Goal: Task Accomplishment & Management: Use online tool/utility

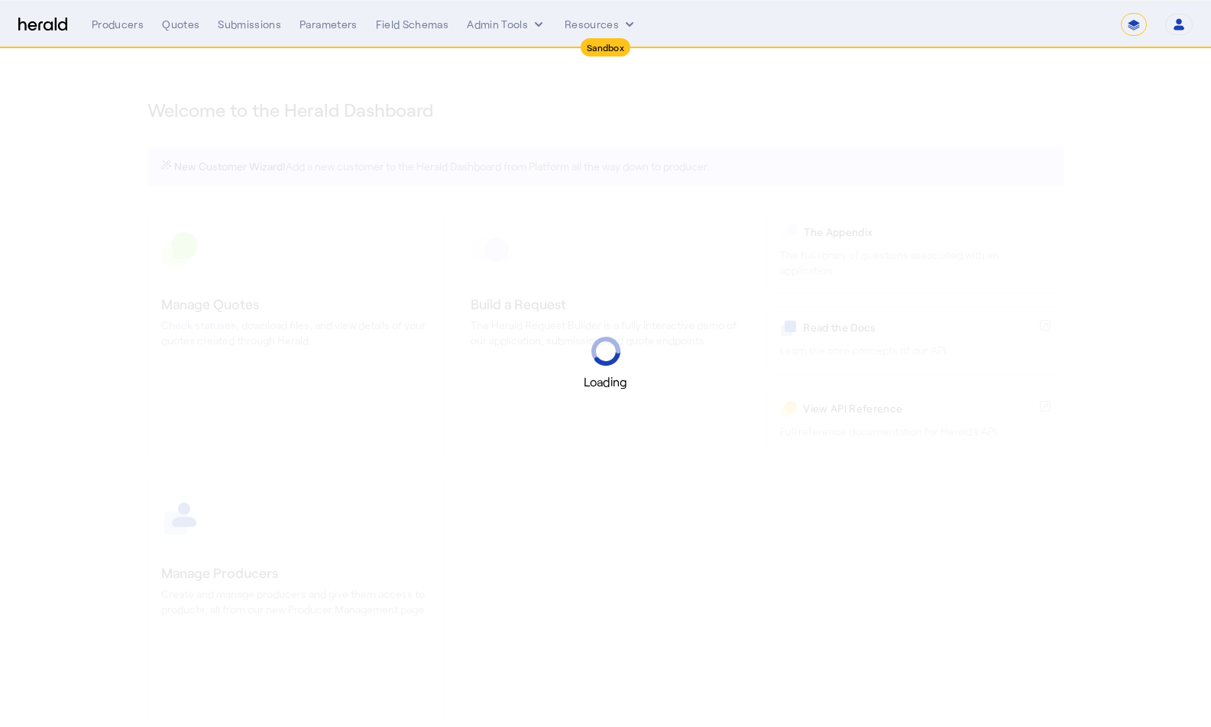
select select "*******"
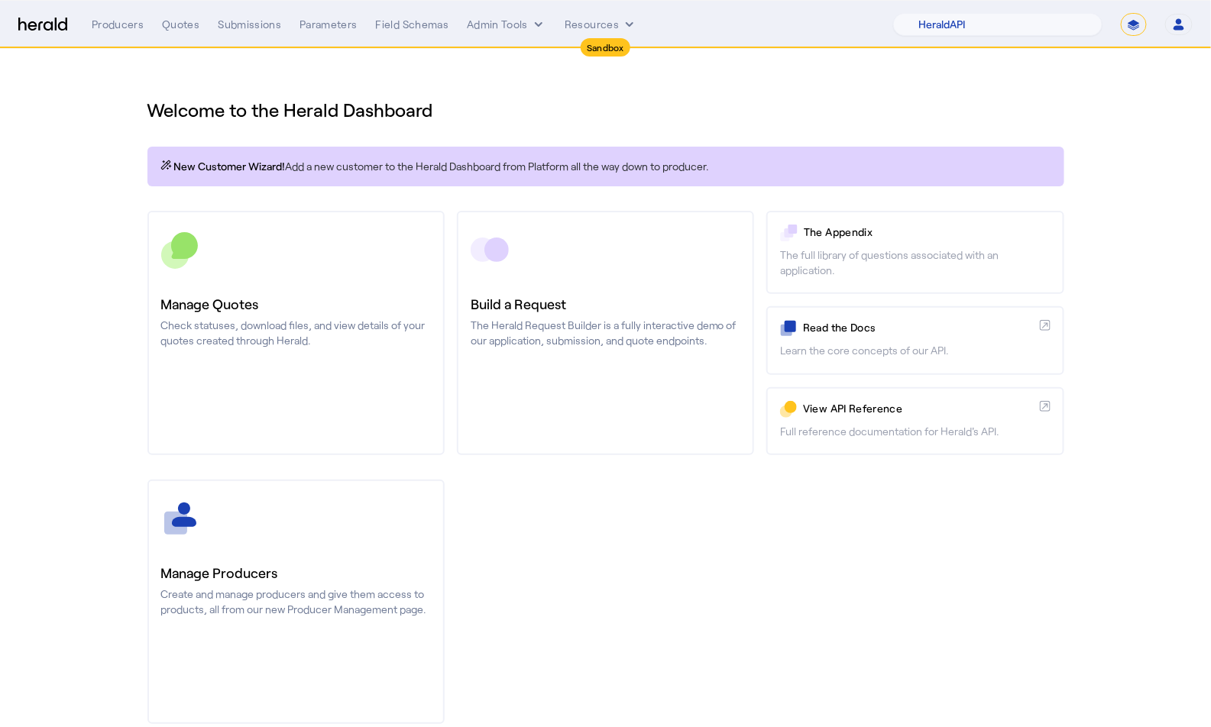
click at [171, 37] on nav "Sandbox Menu Producers Quotes Submissions Parameters Field Schemas Admin Tools …" at bounding box center [605, 24] width 1211 height 47
click at [176, 27] on div "Quotes" at bounding box center [180, 24] width 37 height 15
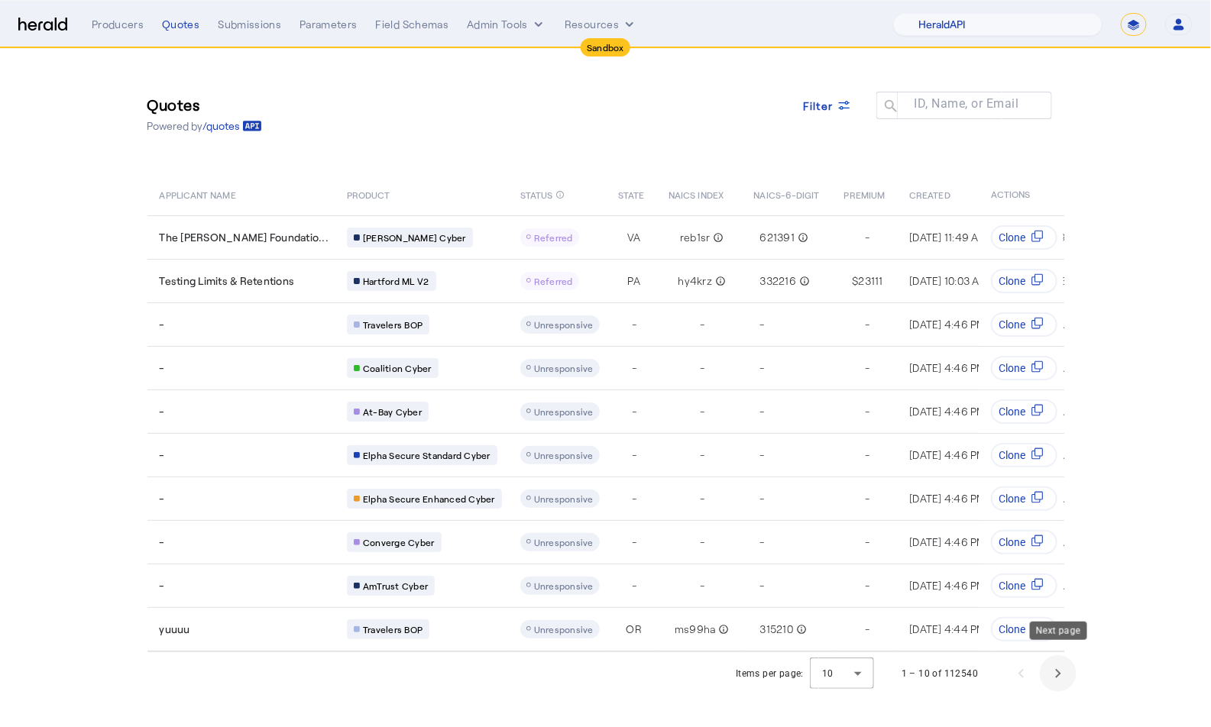
click at [1060, 665] on span "Next page" at bounding box center [1058, 673] width 37 height 37
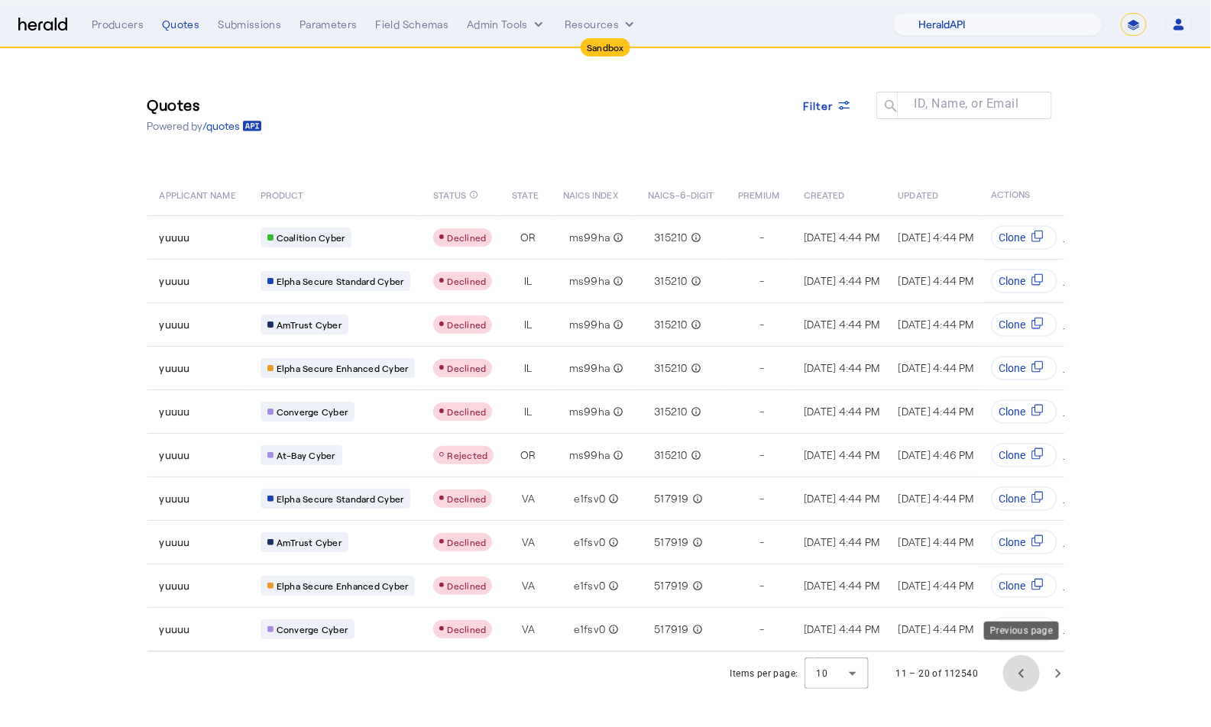
click at [1029, 665] on span "Previous page" at bounding box center [1021, 673] width 37 height 37
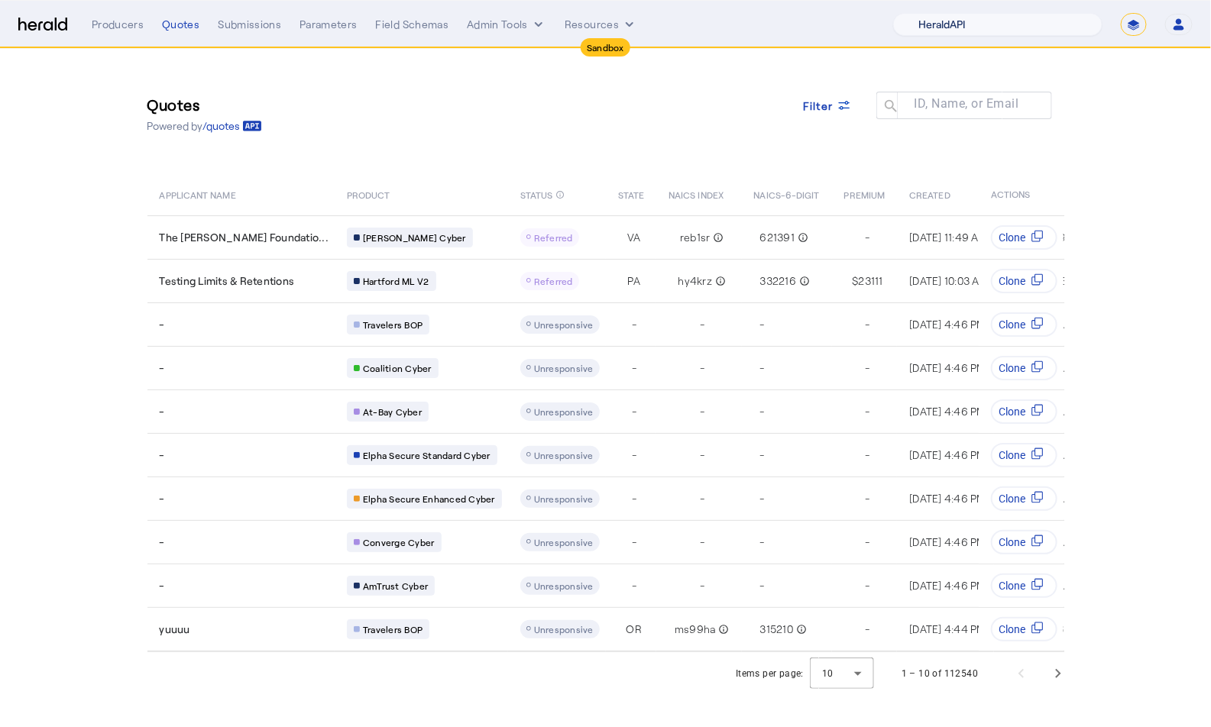
click at [994, 26] on select "1Fort Acrisure Acturis Affinity Advisors Affinity Risk Agentero AmWins Anzen Ao…" at bounding box center [997, 24] width 209 height 23
select select "pfm_h3db_crc"
click at [932, 13] on select "1Fort Acrisure Acturis Affinity Advisors Affinity Risk Agentero AmWins Anzen Ao…" at bounding box center [997, 24] width 209 height 23
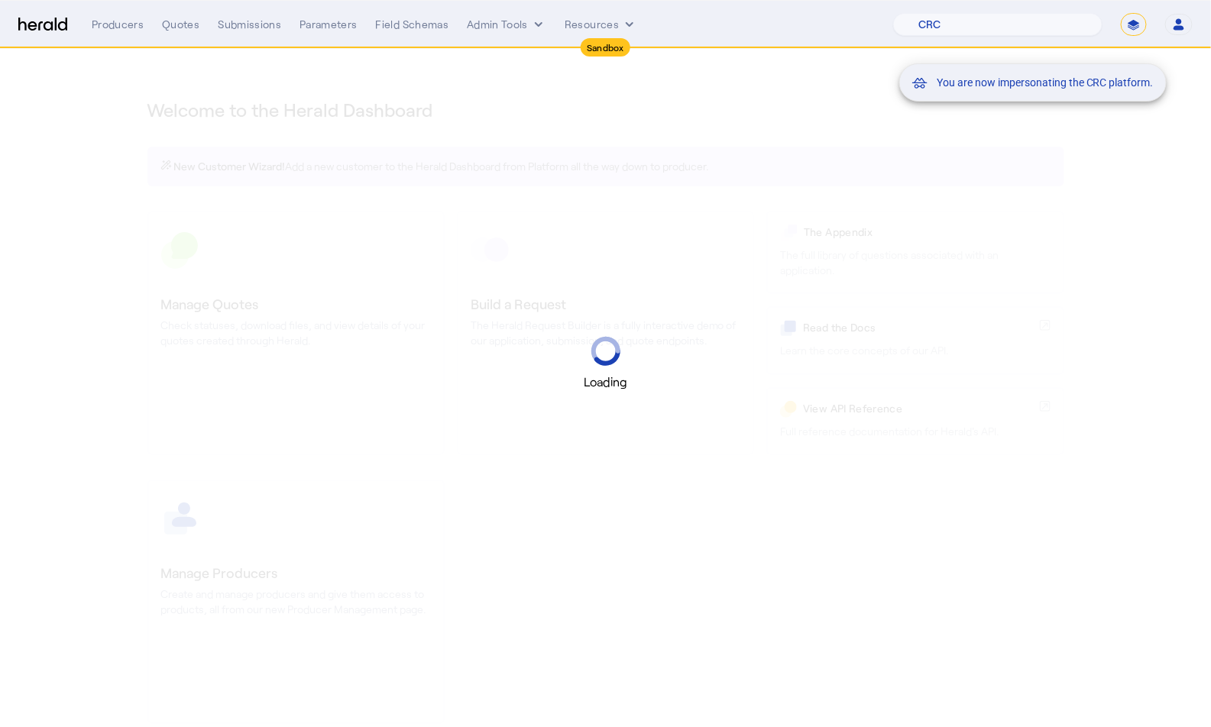
click at [198, 37] on div "You are now impersonating the CRC platform." at bounding box center [605, 363] width 1211 height 727
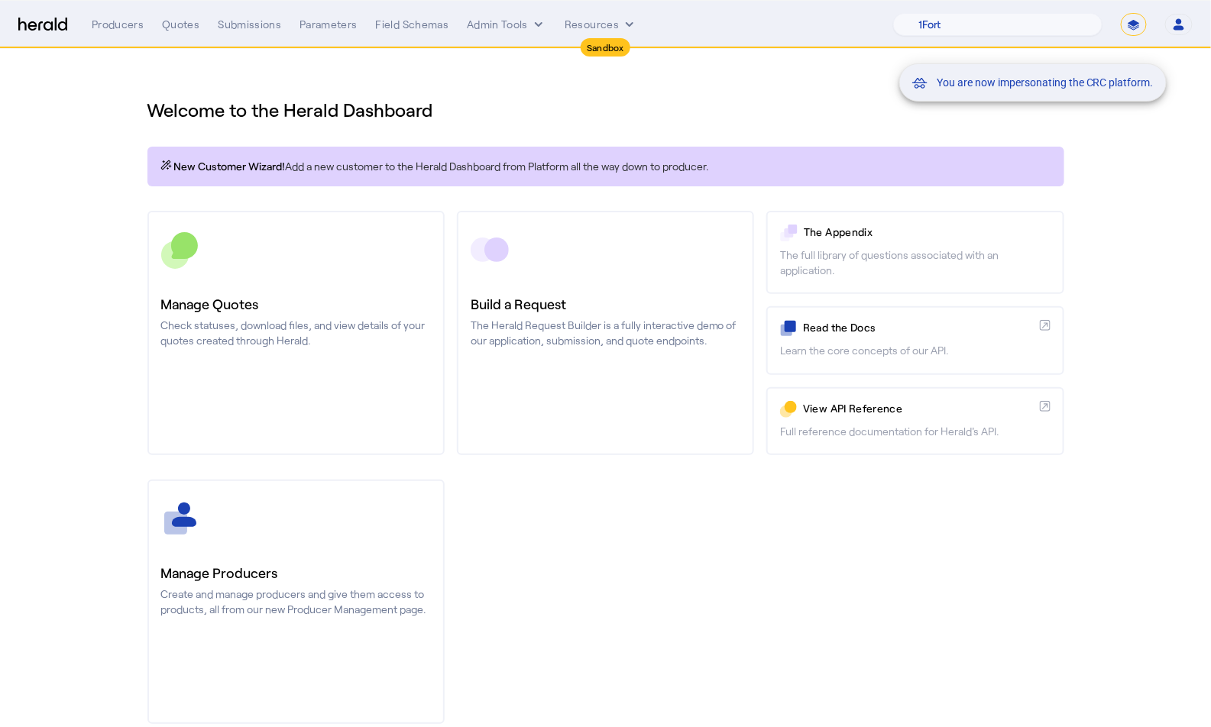
click at [186, 30] on div "You are now impersonating the CRC platform." at bounding box center [605, 363] width 1211 height 727
click at [185, 29] on div "You are now impersonating the CRC platform." at bounding box center [605, 363] width 1211 height 727
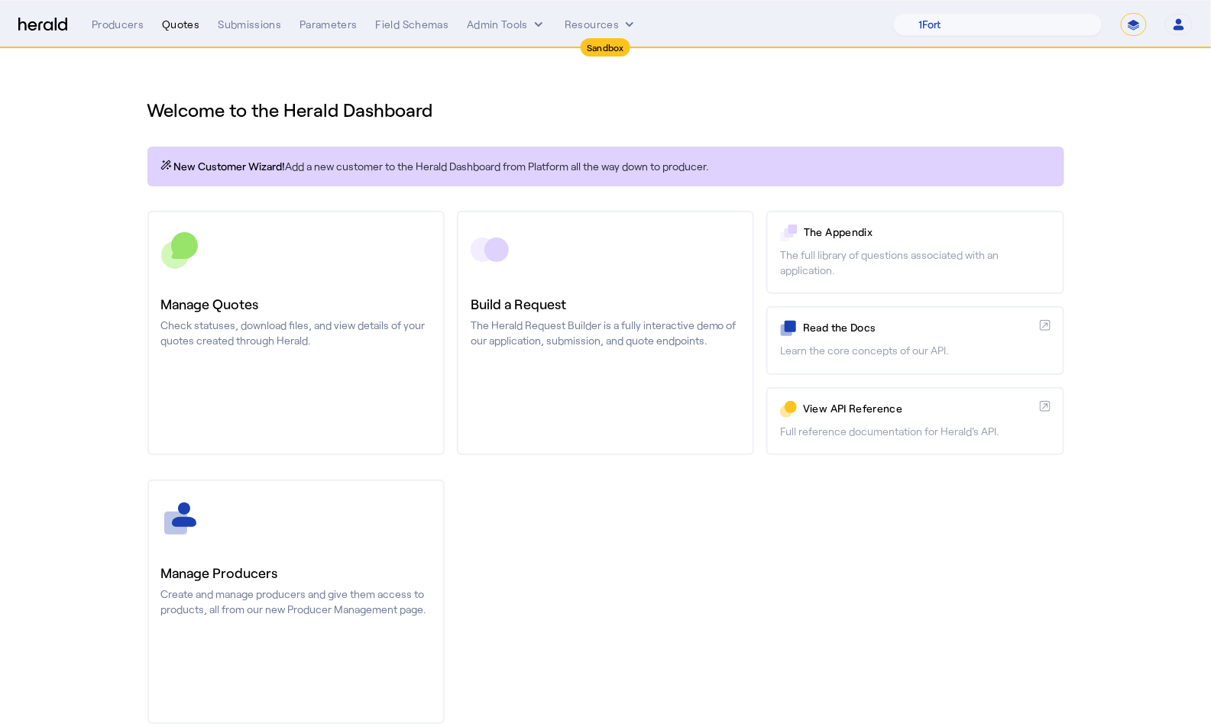
click at [179, 24] on div "Quotes" at bounding box center [180, 24] width 37 height 15
